Goal: Task Accomplishment & Management: Manage account settings

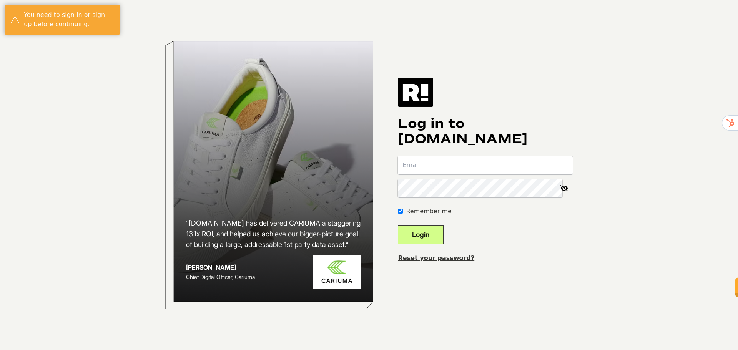
drag, startPoint x: 0, startPoint y: 0, endPoint x: 440, endPoint y: 170, distance: 471.6
click at [440, 170] on input "email" at bounding box center [485, 165] width 175 height 18
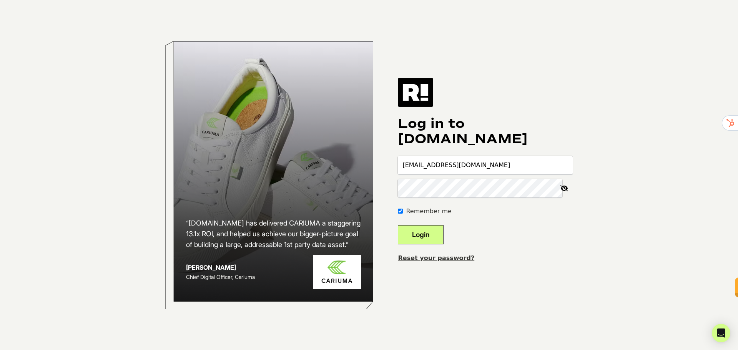
drag, startPoint x: 468, startPoint y: 163, endPoint x: 411, endPoint y: 164, distance: 57.3
click at [411, 164] on input "anoop@anooptiwari.com" at bounding box center [485, 165] width 175 height 18
type input "anoop@a9i.tech.com"
click at [398, 225] on button "Login" at bounding box center [421, 234] width 46 height 19
